Goal: Task Accomplishment & Management: Manage account settings

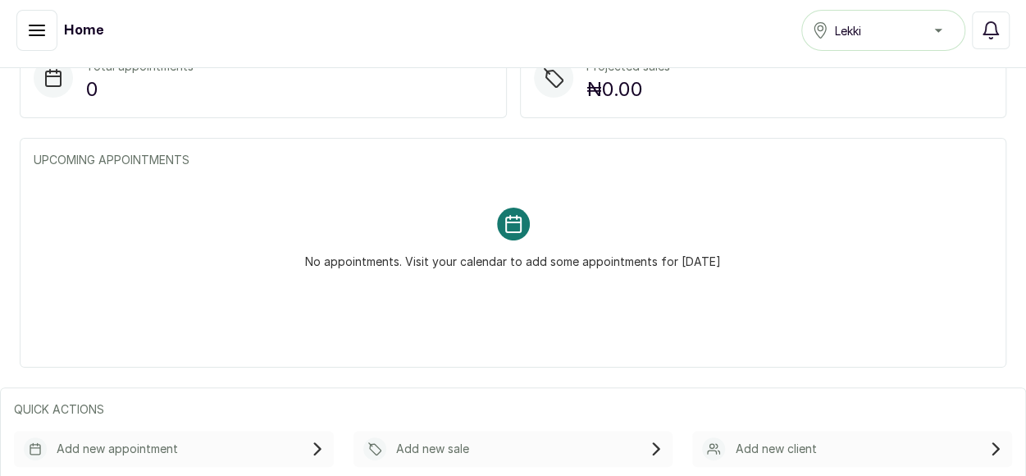
scroll to position [8, 0]
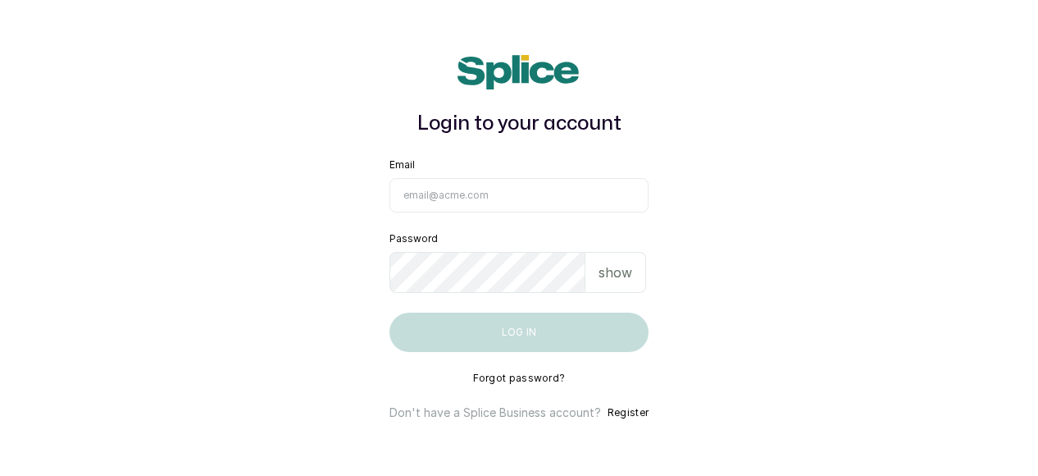
type input "[EMAIL_ADDRESS][DOMAIN_NAME]"
click at [614, 269] on p "show" at bounding box center [616, 272] width 34 height 20
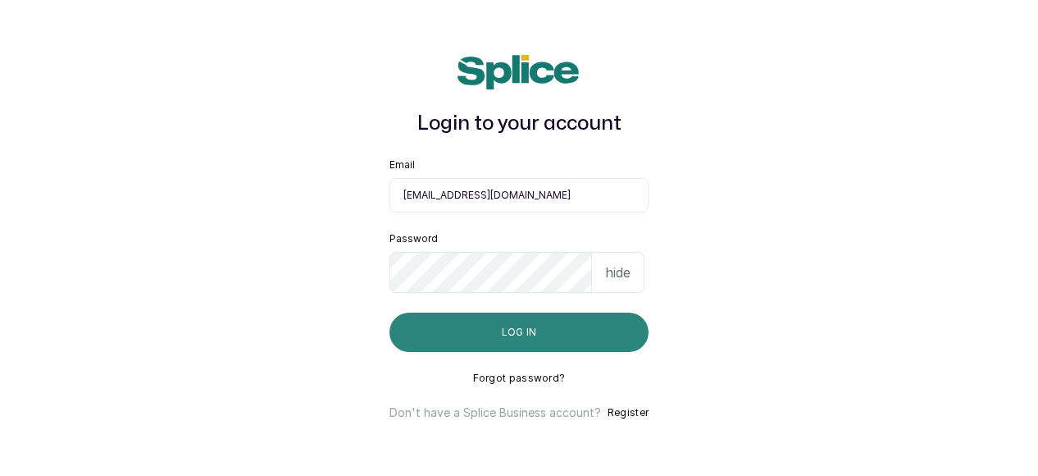
click at [558, 337] on button "Log in" at bounding box center [518, 331] width 259 height 39
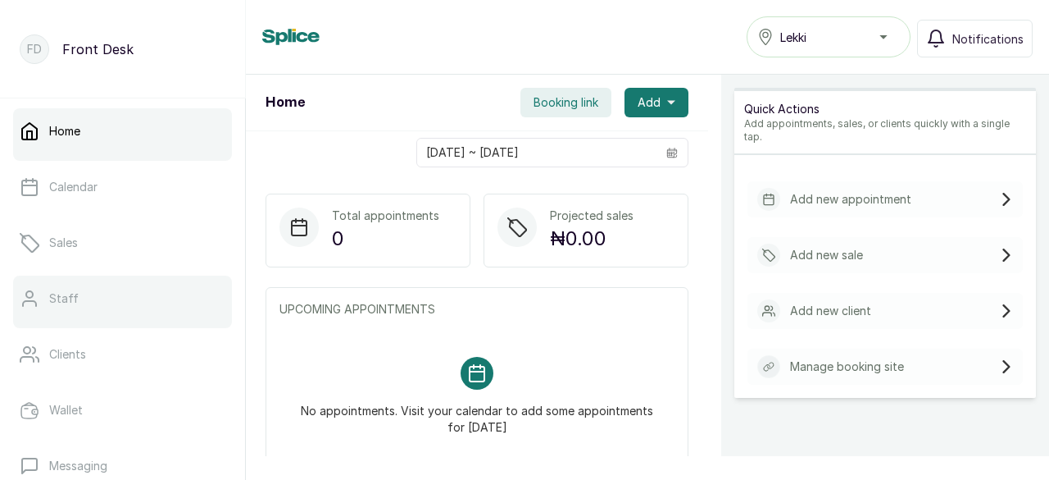
scroll to position [328, 0]
